Goal: Navigation & Orientation: Find specific page/section

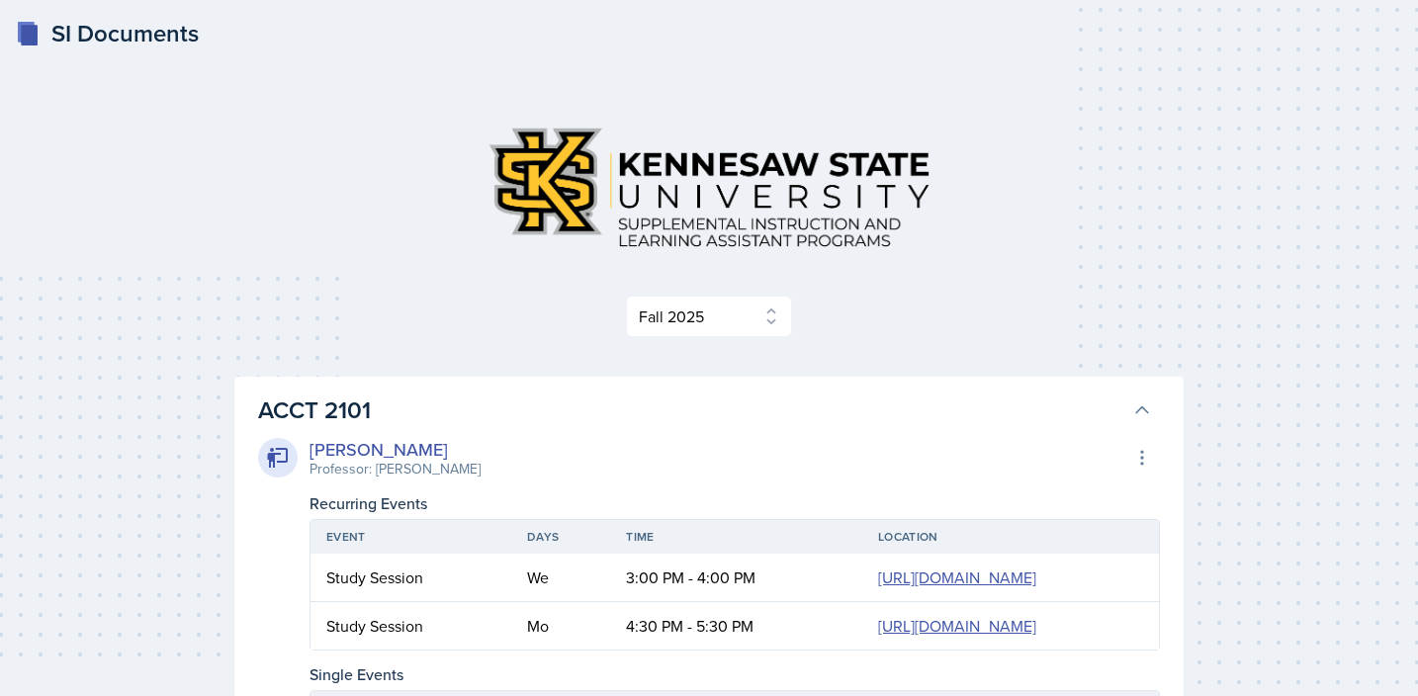
select select "2bed604d-1099-4043-b1bc-2365e8740244"
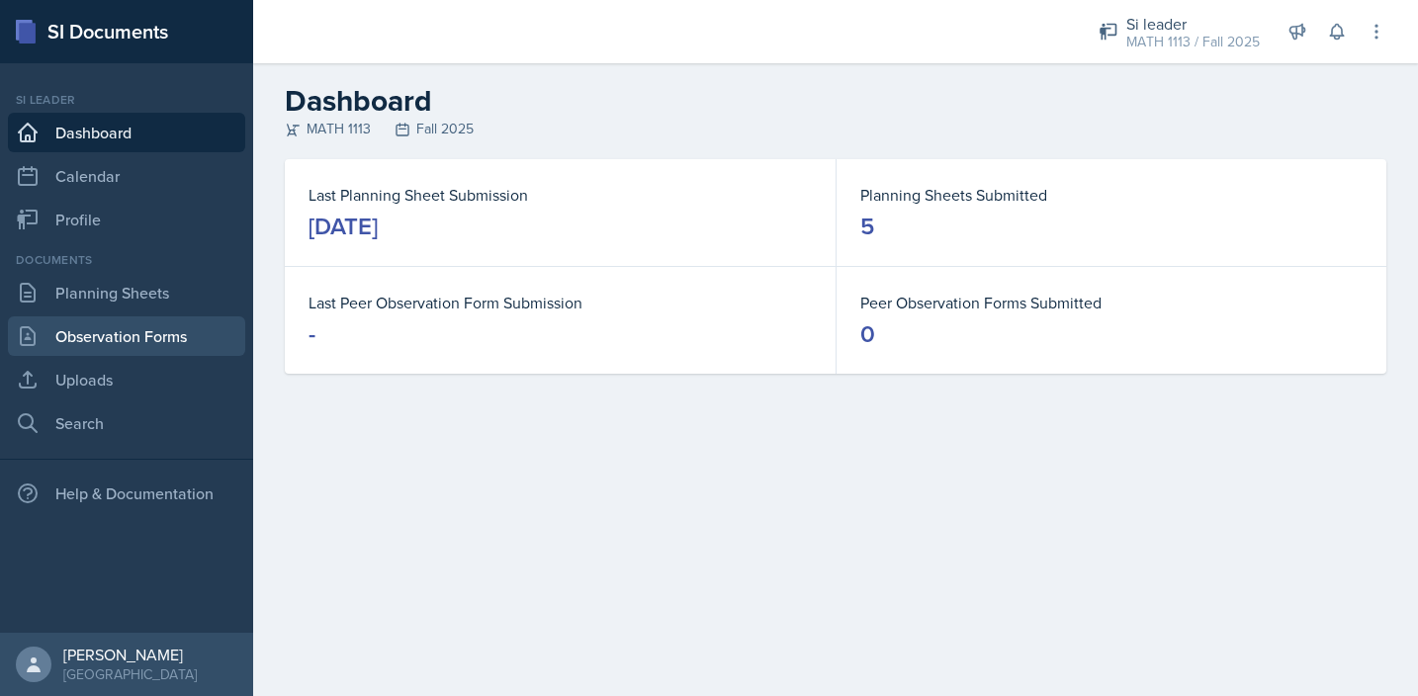
click at [123, 334] on link "Observation Forms" at bounding box center [126, 336] width 237 height 40
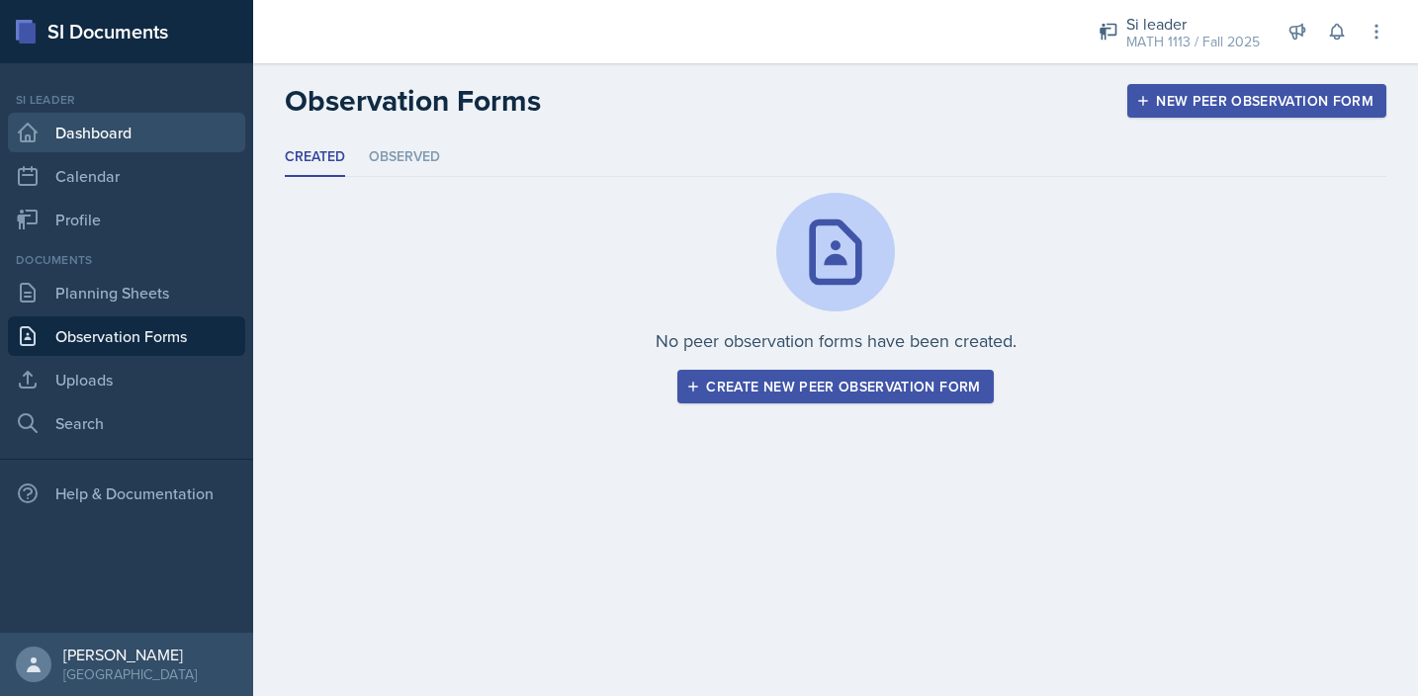
click at [143, 137] on link "Dashboard" at bounding box center [126, 133] width 237 height 40
